Goal: Find specific page/section: Find specific page/section

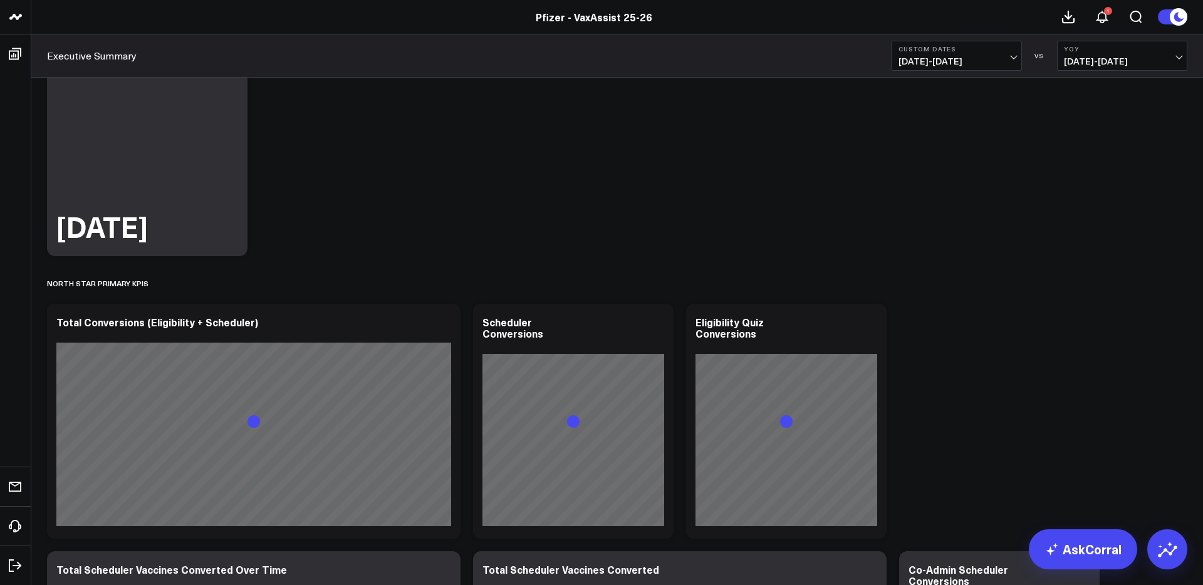
scroll to position [132, 0]
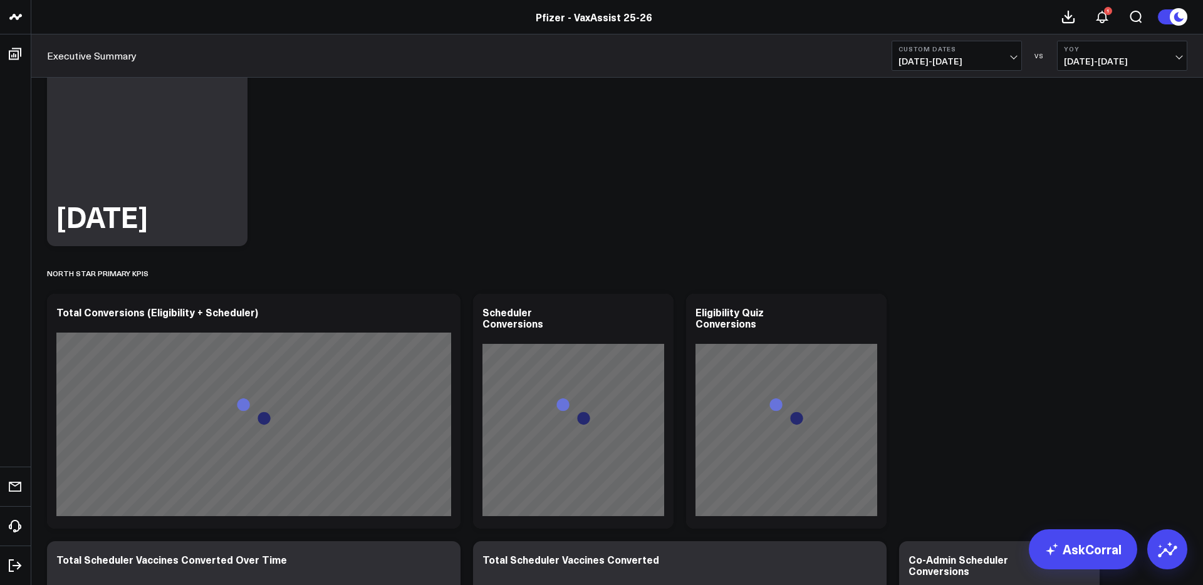
click at [929, 56] on span "[DATE] - [DATE]" at bounding box center [956, 61] width 117 height 10
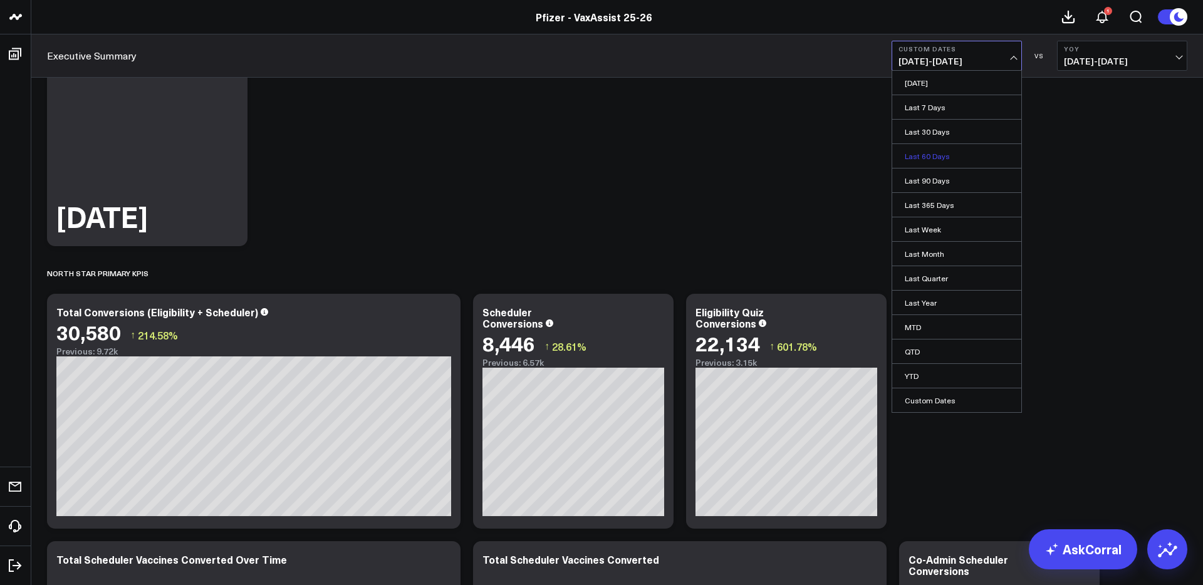
click at [943, 154] on link "Last 60 Days" at bounding box center [956, 156] width 129 height 24
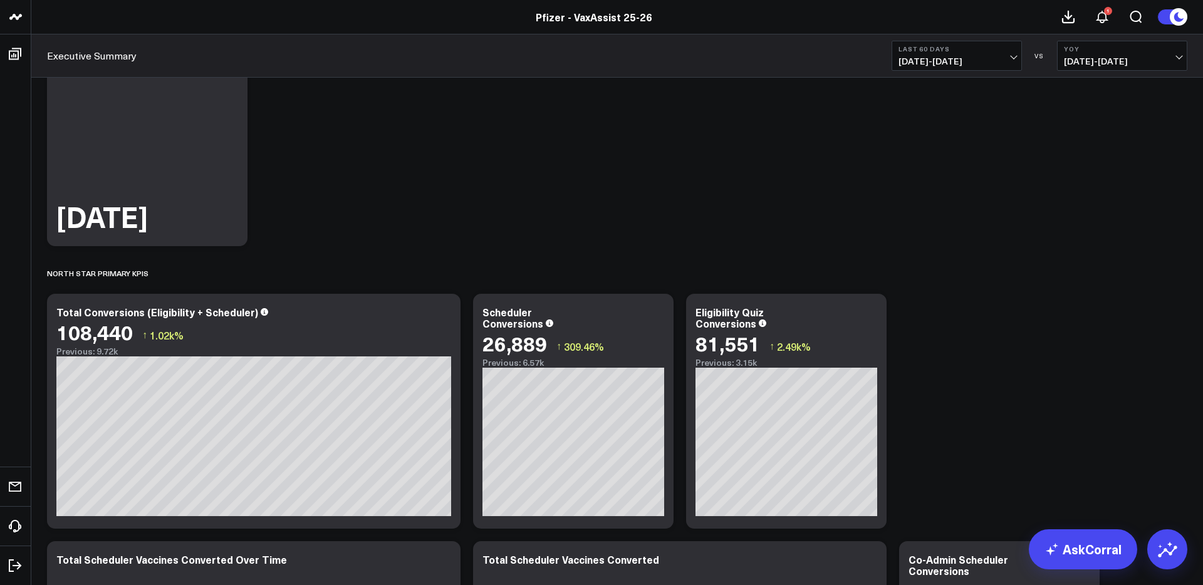
click at [961, 58] on span "[DATE] - [DATE]" at bounding box center [956, 61] width 117 height 10
click at [933, 135] on link "Last 30 Days" at bounding box center [956, 132] width 129 height 24
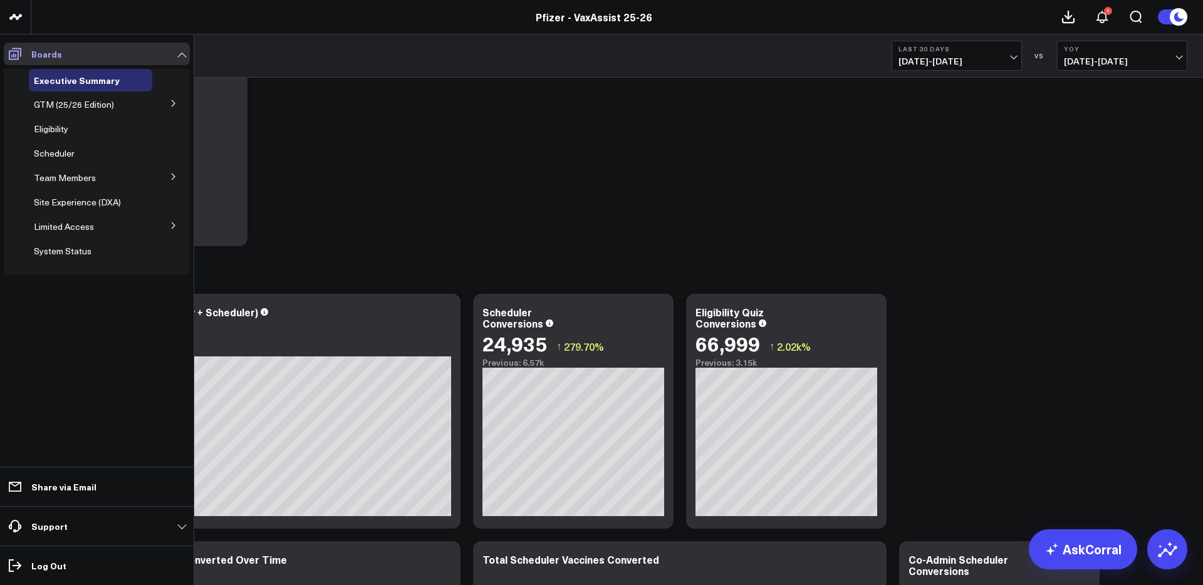
click at [13, 52] on icon at bounding box center [15, 53] width 15 height 15
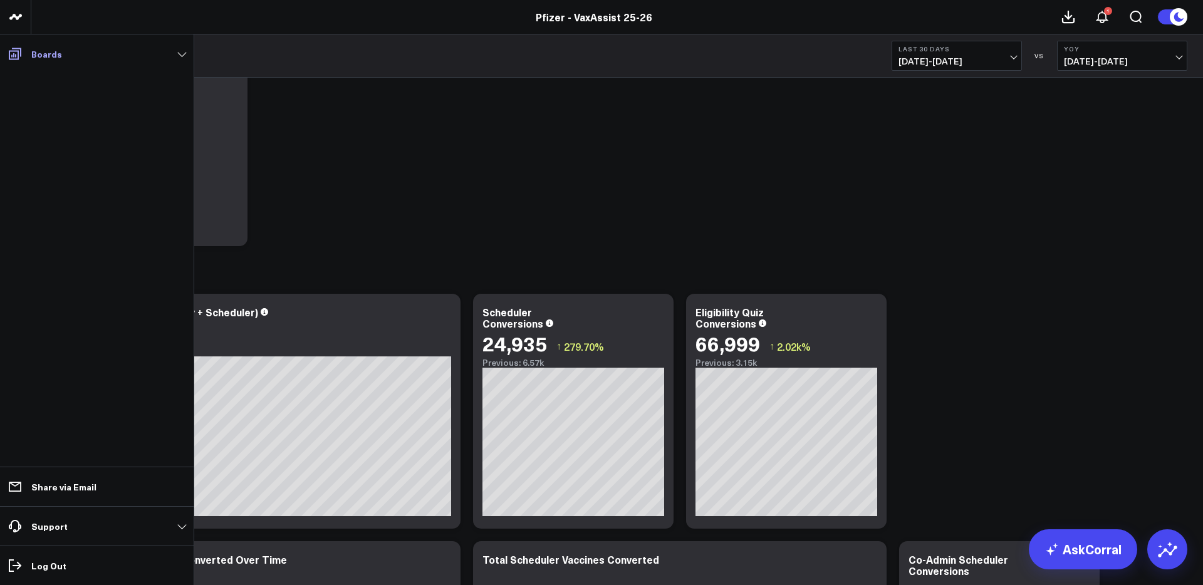
click at [23, 58] on span at bounding box center [15, 54] width 23 height 23
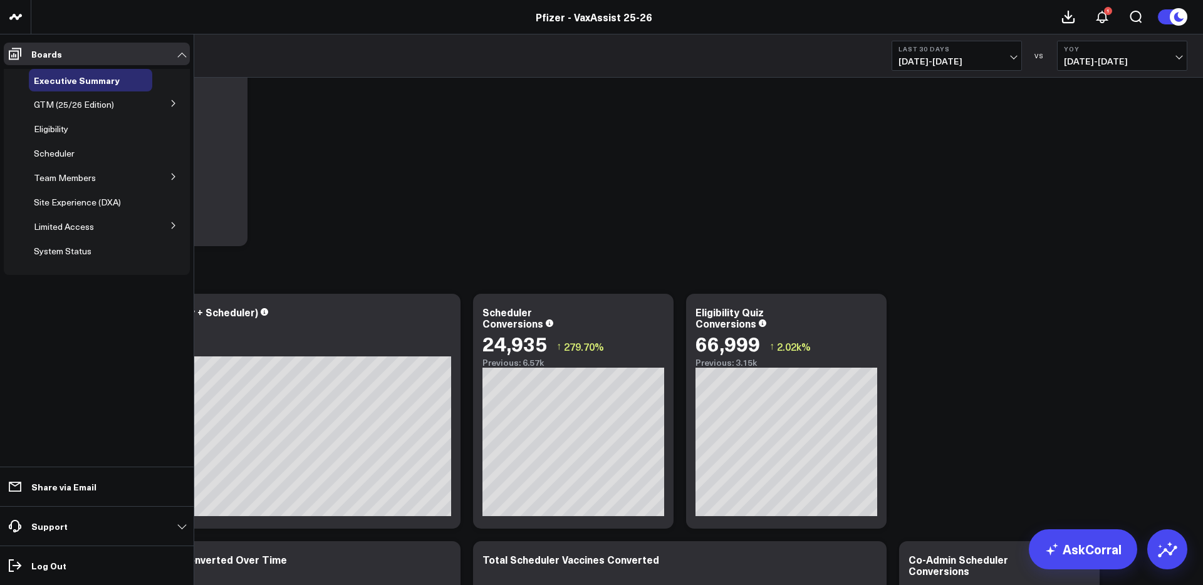
drag, startPoint x: 61, startPoint y: 154, endPoint x: 270, endPoint y: 133, distance: 209.7
click at [61, 154] on span "Scheduler" at bounding box center [54, 153] width 41 height 12
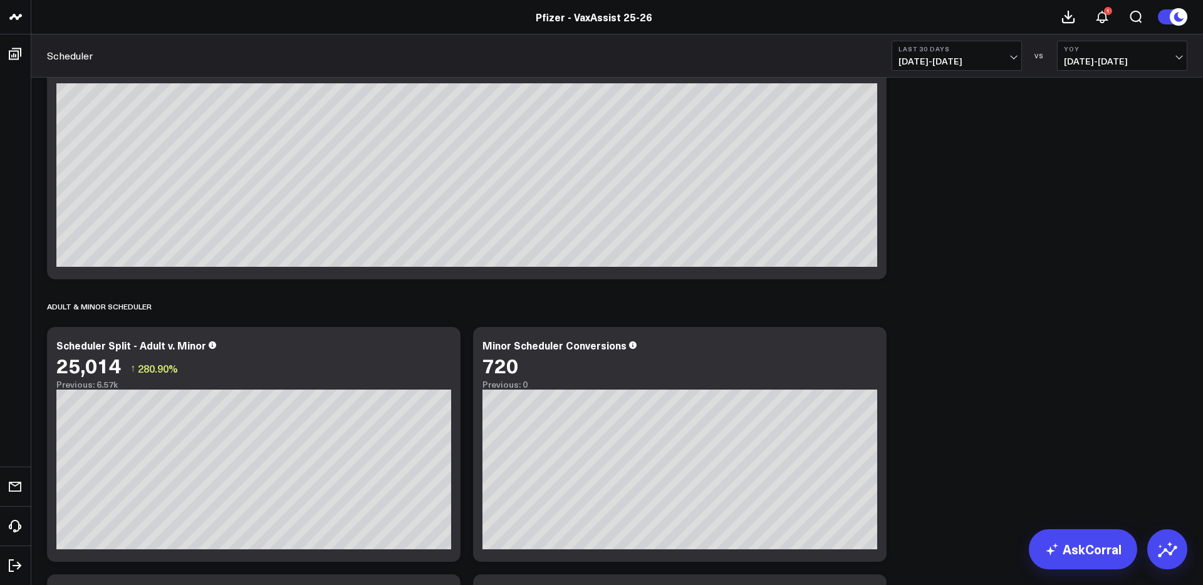
scroll to position [842, 0]
